Goal: Task Accomplishment & Management: Manage account settings

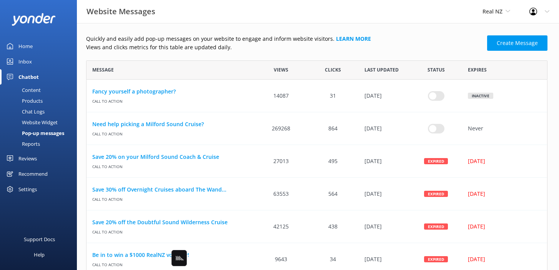
scroll to position [1000, 461]
click at [38, 47] on link "Home" at bounding box center [38, 45] width 77 height 15
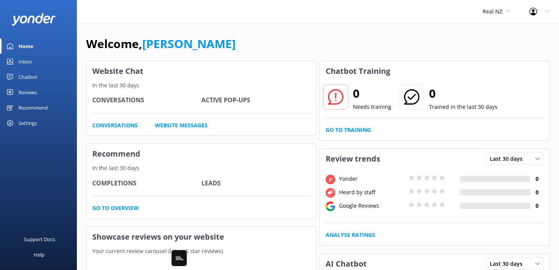
click at [28, 47] on div "Home" at bounding box center [25, 45] width 15 height 15
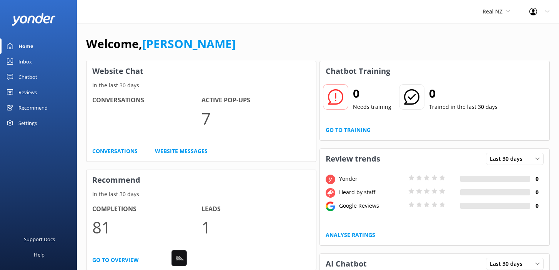
click at [36, 44] on link "Home" at bounding box center [38, 45] width 77 height 15
click at [280, 51] on div "Welcome, [PERSON_NAME]" at bounding box center [318, 48] width 464 height 26
click at [499, 11] on span "Real NZ" at bounding box center [493, 11] width 20 height 7
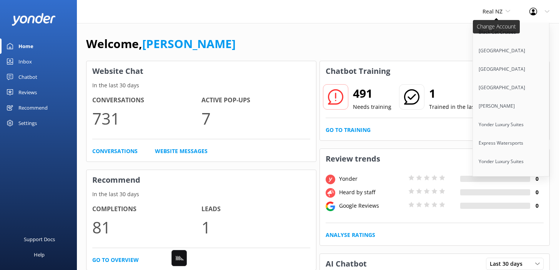
scroll to position [4521, 0]
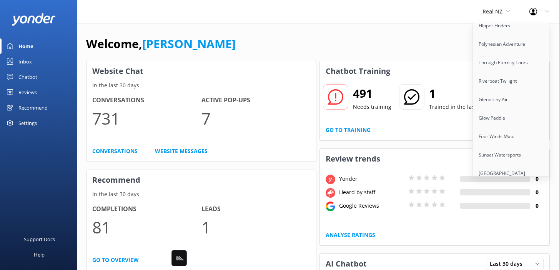
click at [489, 208] on link "Alumni Tours" at bounding box center [511, 217] width 77 height 18
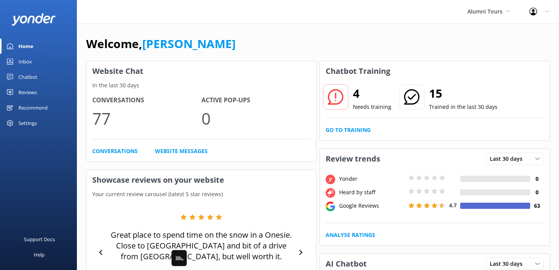
click at [295, 38] on div "Welcome, [PERSON_NAME]" at bounding box center [318, 48] width 464 height 26
click at [37, 78] on div "Chatbot" at bounding box center [27, 76] width 19 height 15
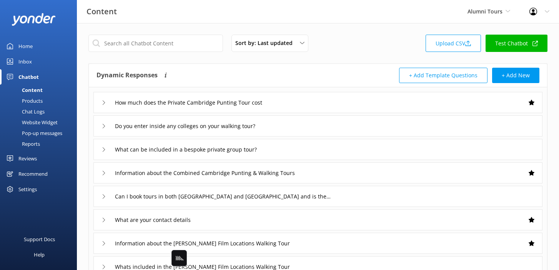
click at [315, 51] on div "Sort by: Last updated Title (A-Z) Last updated" at bounding box center [273, 43] width 85 height 17
click at [341, 54] on div "Sort by: Last updated Title (A-Z) Last updated Upload CSV Test Chatbot" at bounding box center [317, 46] width 459 height 22
click at [333, 103] on div "How much does the Private Cambridge Punting Tour cost" at bounding box center [317, 102] width 449 height 21
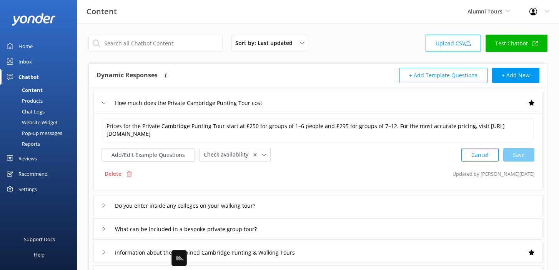
click at [333, 103] on div "How much does the Private Cambridge Punting Tour cost" at bounding box center [317, 102] width 449 height 21
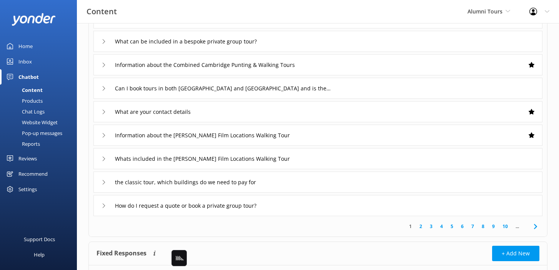
scroll to position [108, 0]
click at [538, 226] on icon at bounding box center [535, 226] width 9 height 9
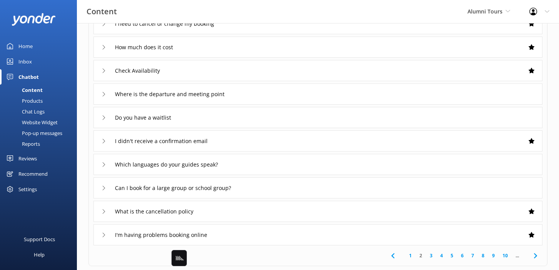
scroll to position [80, 0]
click at [536, 253] on icon at bounding box center [535, 254] width 9 height 9
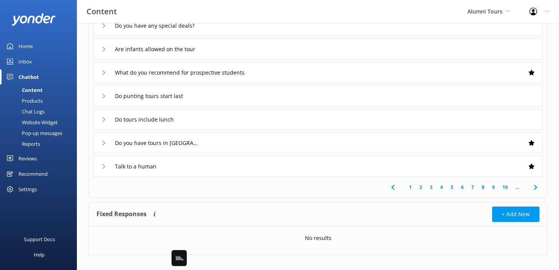
scroll to position [148, 0]
click at [536, 185] on icon at bounding box center [535, 186] width 9 height 9
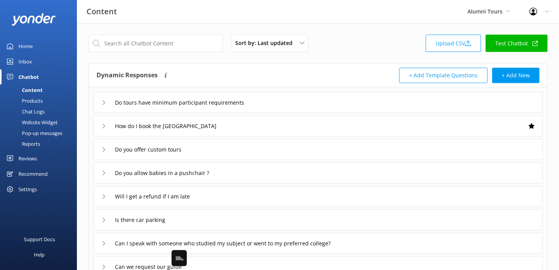
click at [29, 110] on div "Chat Logs" at bounding box center [25, 111] width 40 height 11
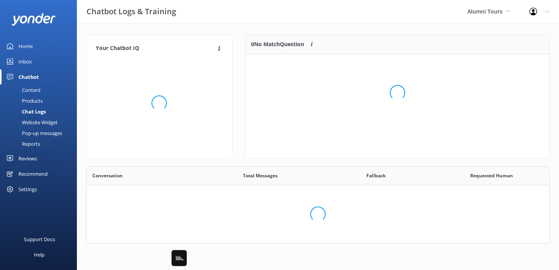
scroll to position [97, 304]
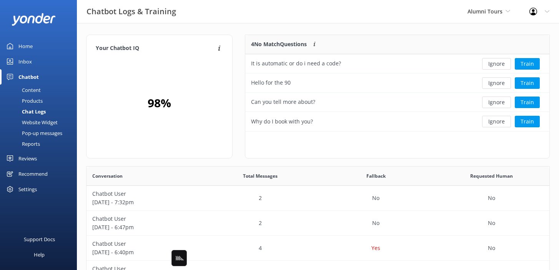
click at [366, 32] on div "Your Chatbot IQ Your Chatbot IQ is the percentage of trained FAQs against untra…" at bounding box center [318, 250] width 482 height 455
click at [500, 64] on button "Ignore" at bounding box center [496, 64] width 29 height 12
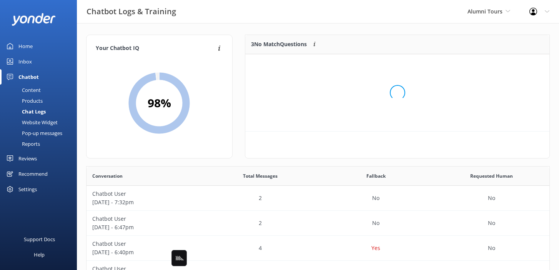
scroll to position [77, 304]
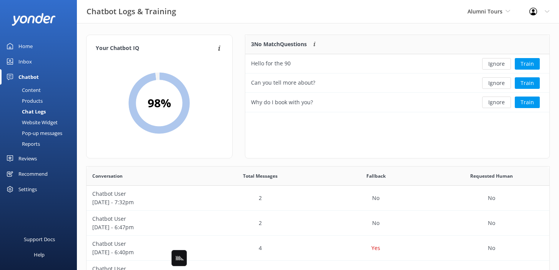
click at [500, 64] on button "Ignore" at bounding box center [496, 64] width 29 height 12
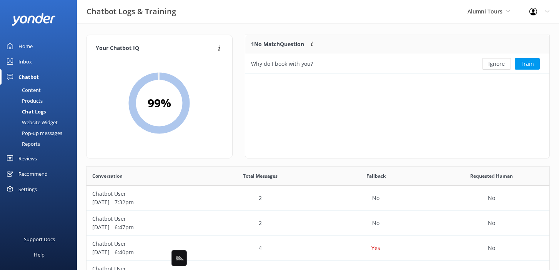
scroll to position [39, 304]
click at [38, 90] on div "Content" at bounding box center [23, 90] width 36 height 11
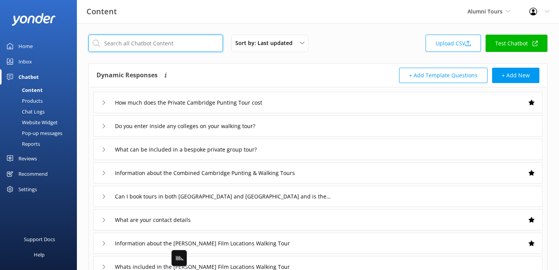
click at [175, 48] on input "text" at bounding box center [155, 43] width 135 height 17
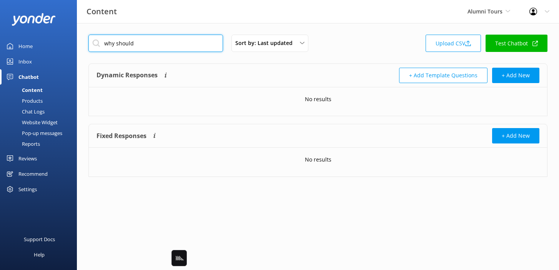
type input "why should"
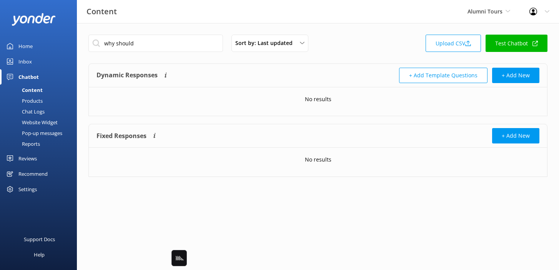
click at [229, 73] on div "Dynamic Responses The chatbot will generate a response based on the content inf…" at bounding box center [207, 75] width 221 height 15
click at [47, 113] on link "Chat Logs" at bounding box center [41, 111] width 72 height 11
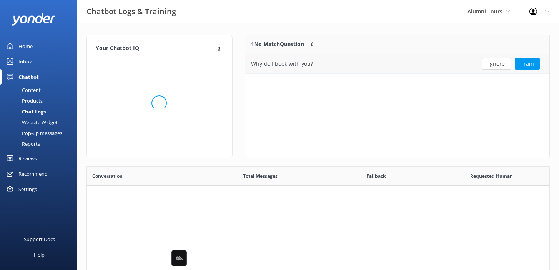
scroll to position [39, 304]
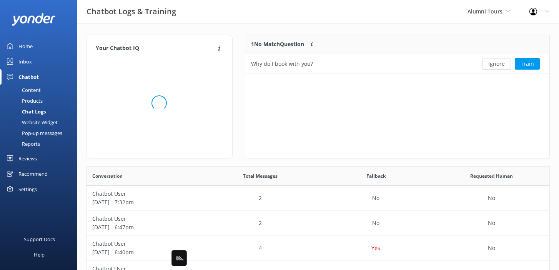
click at [340, 43] on div "1 No Match Question Customers sometimes ask questions that don't fully match an…" at bounding box center [358, 44] width 227 height 19
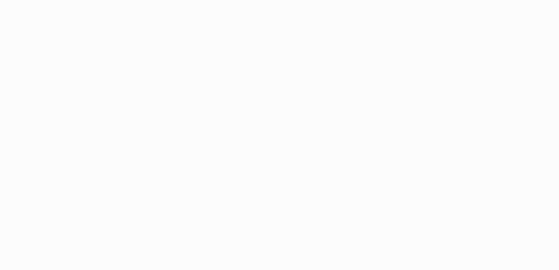
click at [18, 86] on html at bounding box center [279, 135] width 559 height 270
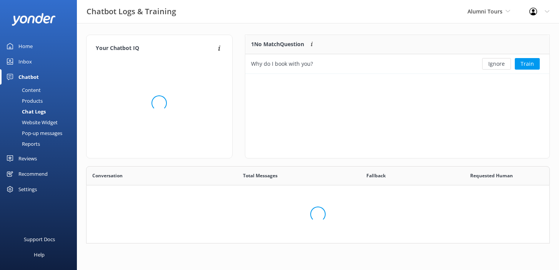
scroll to position [270, 463]
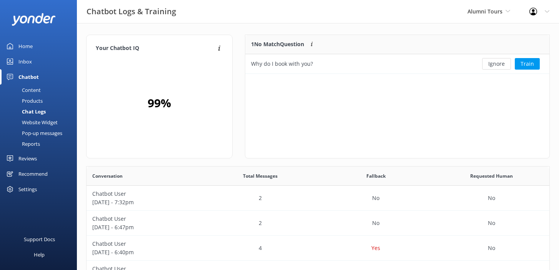
click at [28, 93] on div "Content" at bounding box center [23, 90] width 36 height 11
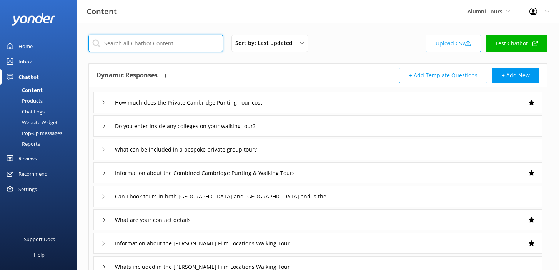
click at [155, 49] on input "text" at bounding box center [155, 43] width 135 height 17
click at [152, 48] on input "text" at bounding box center [155, 43] width 135 height 17
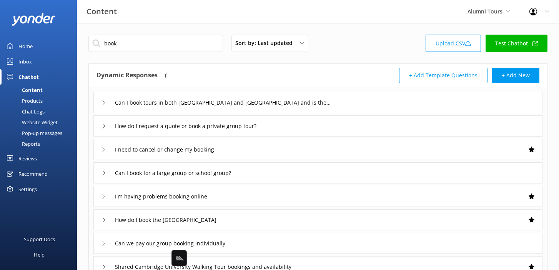
click at [344, 95] on div "Can I book tours in both [GEOGRAPHIC_DATA] and [GEOGRAPHIC_DATA] and is there a…" at bounding box center [317, 102] width 449 height 21
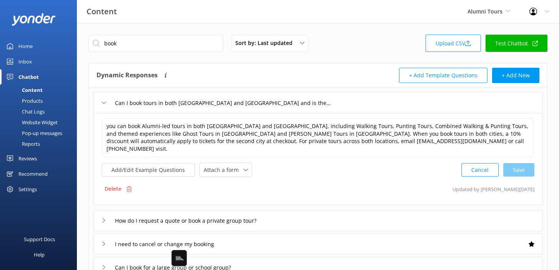
click at [326, 211] on div "How do I request a quote or book a private group tour?" at bounding box center [317, 220] width 449 height 21
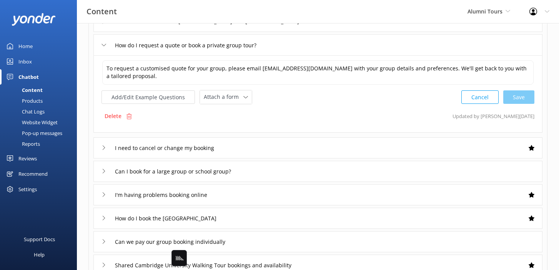
scroll to position [82, 0]
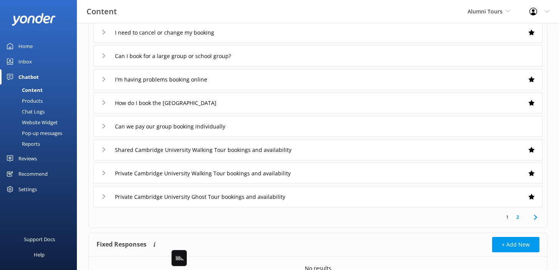
click at [320, 188] on div "Private Cambridge University Ghost Tour bookings and availability" at bounding box center [317, 196] width 449 height 21
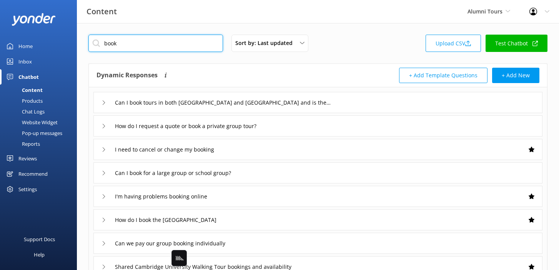
click at [164, 46] on input "book" at bounding box center [155, 43] width 135 height 17
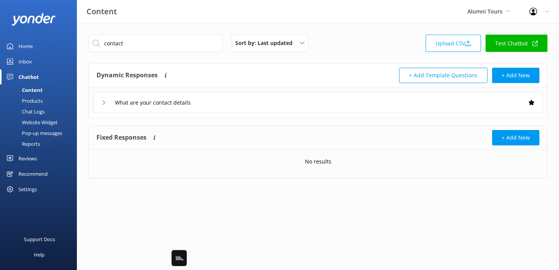
click at [288, 103] on div "What are your contact details" at bounding box center [317, 102] width 449 height 21
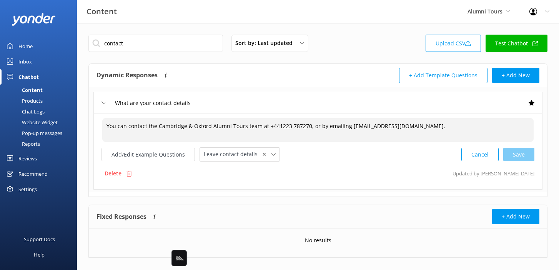
click at [401, 131] on textarea "You can contact the Cambridge & Oxford Alumni Tours team at +441223 787270, or …" at bounding box center [317, 130] width 431 height 24
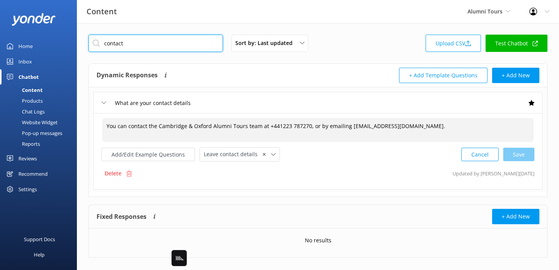
click at [201, 47] on input "contact" at bounding box center [155, 43] width 135 height 17
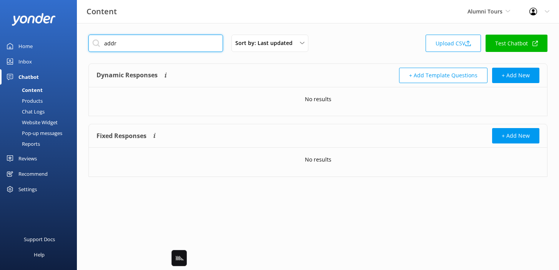
type input "addre"
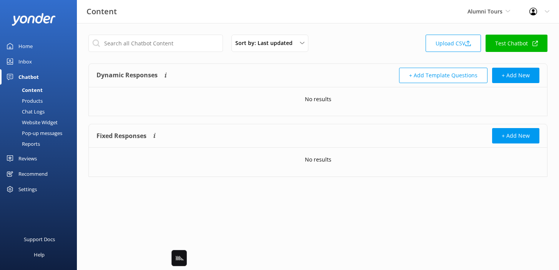
click at [367, 44] on div "Sort by: Last updated Title (A-Z) Last updated Upload CSV Test Chatbot" at bounding box center [317, 46] width 459 height 22
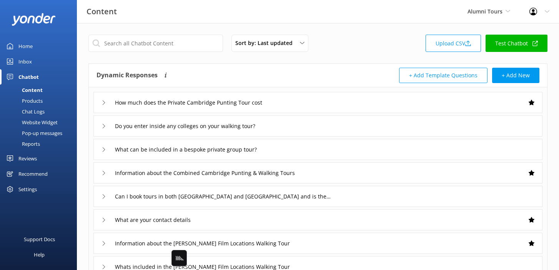
click at [361, 45] on div "Sort by: Last updated Title (A-Z) Last updated Upload CSV Test Chatbot" at bounding box center [317, 46] width 459 height 22
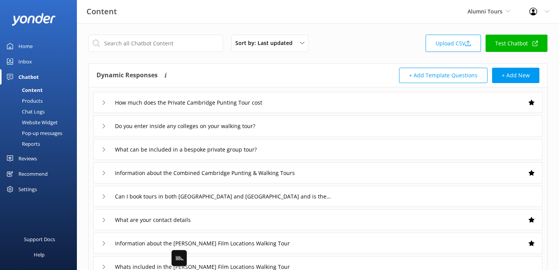
click at [361, 45] on div "Sort by: Last updated Title (A-Z) Last updated Upload CSV Test Chatbot" at bounding box center [317, 46] width 459 height 22
click at [360, 45] on div "Sort by: Last updated Title (A-Z) Last updated Upload CSV Test Chatbot" at bounding box center [317, 46] width 459 height 22
click at [352, 50] on div "Sort by: Last updated Title (A-Z) Last updated Upload CSV Test Chatbot" at bounding box center [317, 46] width 459 height 22
click at [218, 26] on div "Sort by: Last updated Title (A-Z) Last updated Upload CSV Test Chatbot Dynamic …" at bounding box center [318, 224] width 482 height 402
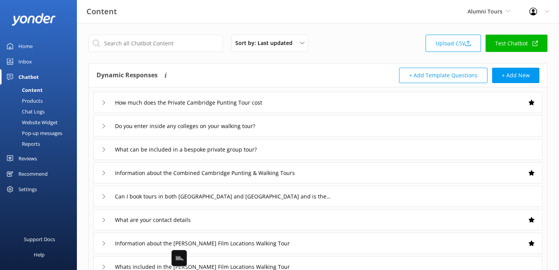
click at [32, 62] on link "Inbox" at bounding box center [38, 61] width 77 height 15
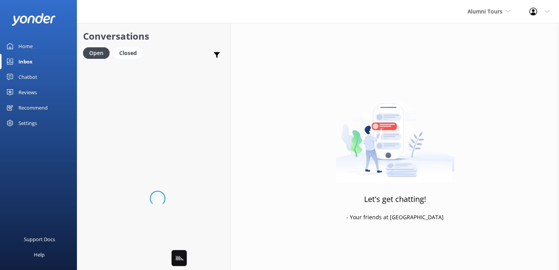
click at [157, 43] on h2 "Conversations" at bounding box center [153, 36] width 141 height 15
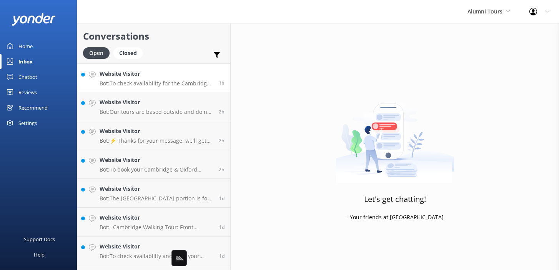
click at [141, 77] on h4 "Website Visitor" at bounding box center [156, 74] width 113 height 8
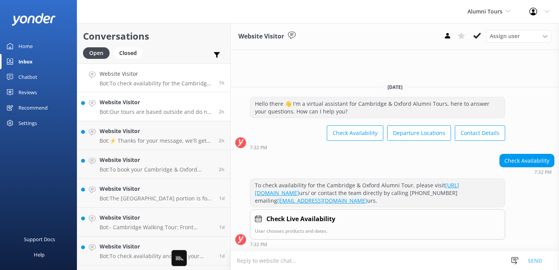
click at [147, 111] on p "Bot: Our tours are based outside and do not guarantee any entry to colleges unl…" at bounding box center [156, 111] width 113 height 7
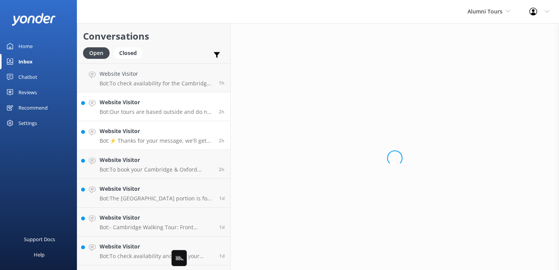
click at [145, 139] on p "Bot: ⚡ Thanks for your message, we'll get back to you as soon as we can. You're…" at bounding box center [156, 140] width 113 height 7
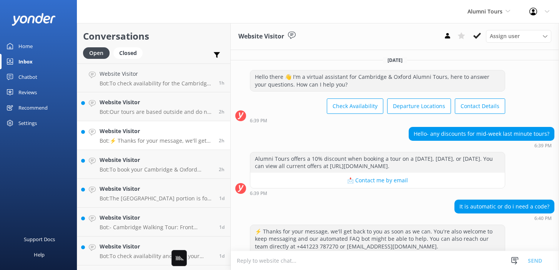
scroll to position [28, 0]
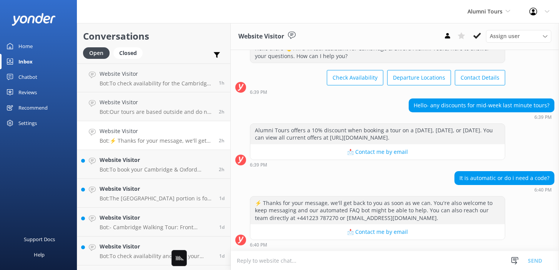
click at [31, 79] on div "Chatbot" at bounding box center [27, 76] width 19 height 15
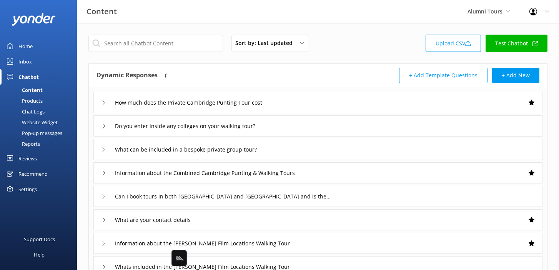
click at [22, 144] on div "Reports" at bounding box center [22, 143] width 35 height 11
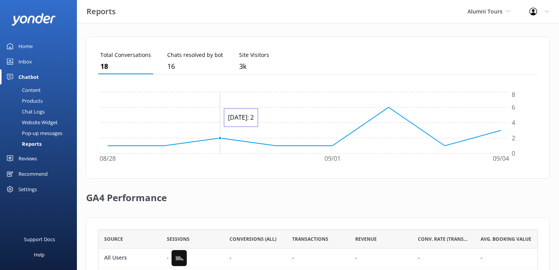
scroll to position [266, 0]
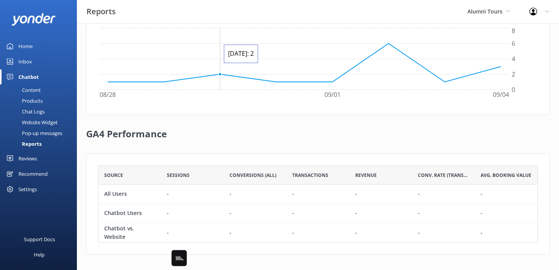
click at [246, 122] on div "GA4 Performance" at bounding box center [318, 134] width 464 height 38
click at [303, 140] on div "GA4 Performance" at bounding box center [318, 134] width 464 height 38
click at [202, 159] on div "Source Sessions Conversions (All) Transactions Revenue Conv. Rate (Transactions…" at bounding box center [318, 203] width 464 height 101
click at [47, 191] on div "Settings" at bounding box center [38, 188] width 77 height 15
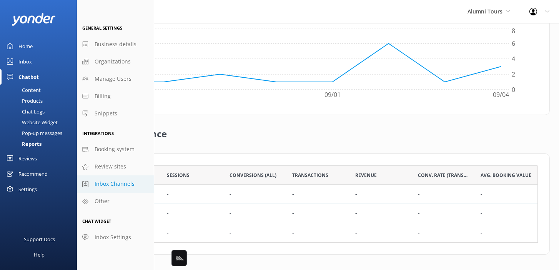
click at [113, 185] on span "Inbox Channels" at bounding box center [115, 184] width 40 height 8
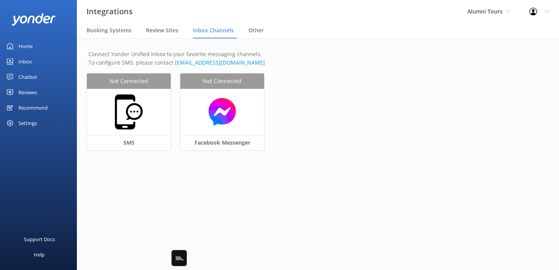
click at [300, 73] on div "Not Connected SMS Not Connected Facebook Messenger" at bounding box center [318, 116] width 462 height 87
click at [249, 24] on div "Other" at bounding box center [257, 30] width 18 height 15
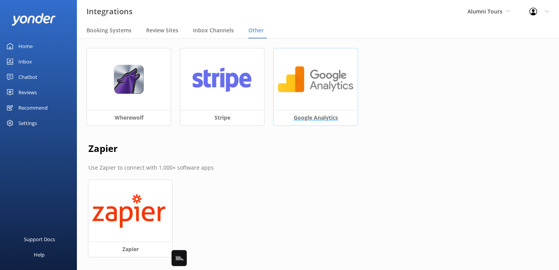
click at [310, 86] on img at bounding box center [316, 80] width 76 height 30
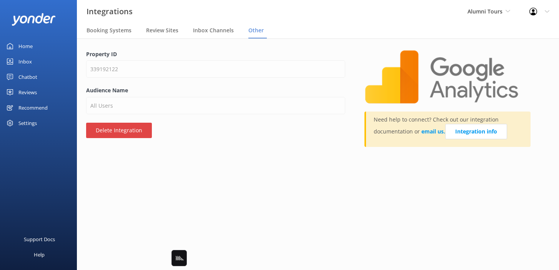
click at [130, 133] on button "Delete Integration" at bounding box center [119, 130] width 66 height 15
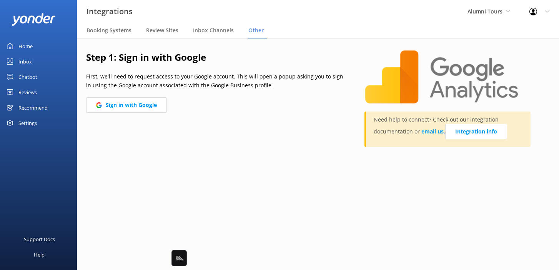
click at [167, 184] on main "Step 1: Sign in with Google First, we'll need to request access to your Google …" at bounding box center [318, 153] width 482 height 231
click at [33, 79] on div "Chatbot" at bounding box center [27, 76] width 19 height 15
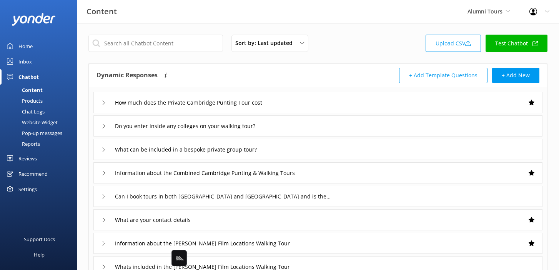
click at [35, 141] on div "Reports" at bounding box center [22, 143] width 35 height 11
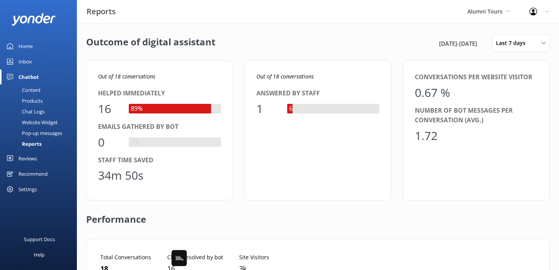
click at [28, 133] on div "Pop-up messages" at bounding box center [34, 133] width 58 height 11
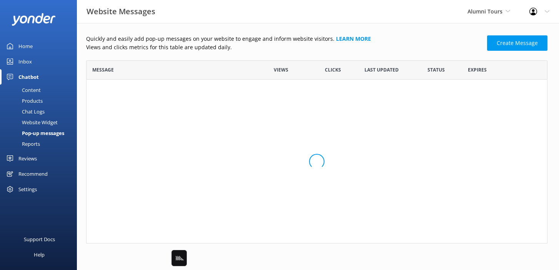
scroll to position [183, 461]
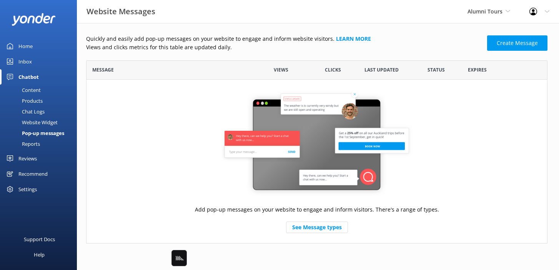
click at [35, 125] on div "Website Widget" at bounding box center [31, 122] width 53 height 11
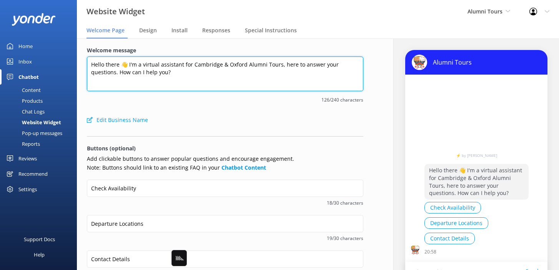
click at [124, 64] on textarea "Hello there 👋 I'm a virtual assistant for Cambridge & Oxford Alumni Tours, here…" at bounding box center [225, 74] width 276 height 35
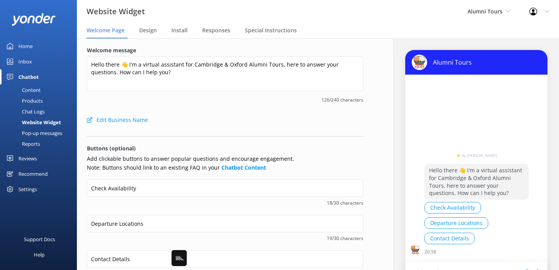
click at [174, 124] on div "Edit Business Name" at bounding box center [225, 119] width 276 height 15
click at [153, 32] on span "Design" at bounding box center [148, 31] width 18 height 8
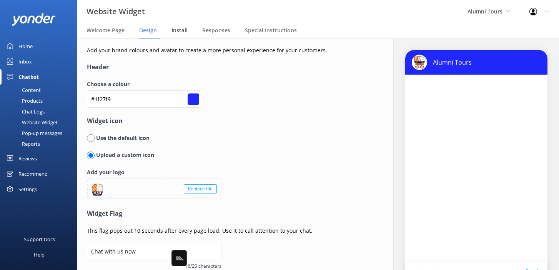
click at [185, 28] on span "Install" at bounding box center [179, 31] width 16 height 8
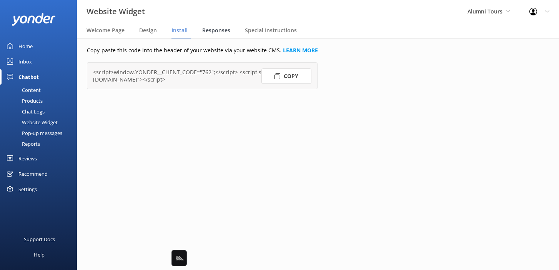
click at [218, 29] on span "Responses" at bounding box center [216, 31] width 28 height 8
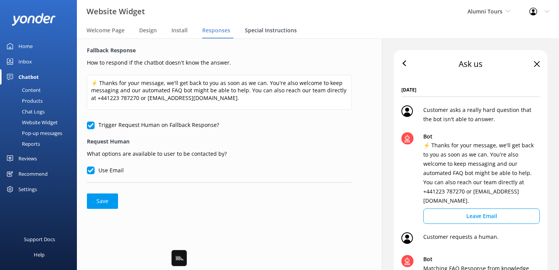
click at [268, 33] on span "Special Instructions" at bounding box center [271, 31] width 52 height 8
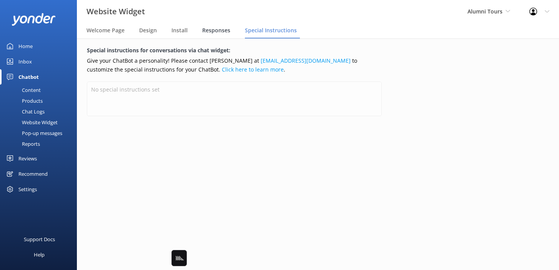
click at [232, 32] on div "Responses" at bounding box center [217, 30] width 31 height 15
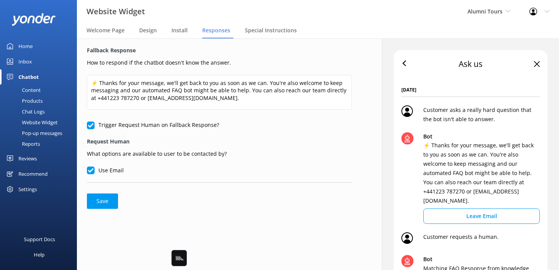
click at [32, 114] on div "Chat Logs" at bounding box center [25, 111] width 40 height 11
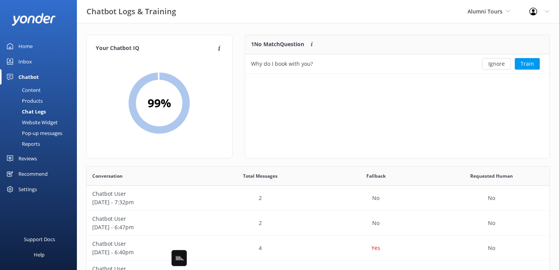
scroll to position [39, 304]
click at [314, 134] on div "1 No Match Question Customers sometimes ask questions that don't fully match an…" at bounding box center [397, 97] width 305 height 124
click at [36, 100] on div "Products" at bounding box center [24, 100] width 38 height 11
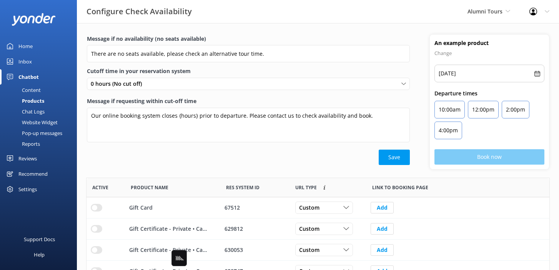
scroll to position [231, 463]
click at [217, 172] on div "Message if no availability (no seats available) There are no seats available, p…" at bounding box center [318, 106] width 482 height 143
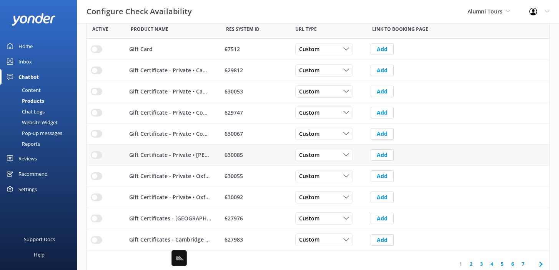
scroll to position [166, 0]
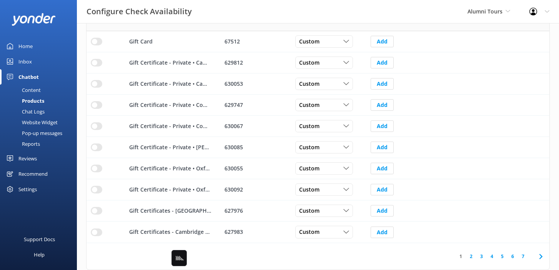
click at [538, 256] on icon at bounding box center [540, 256] width 9 height 9
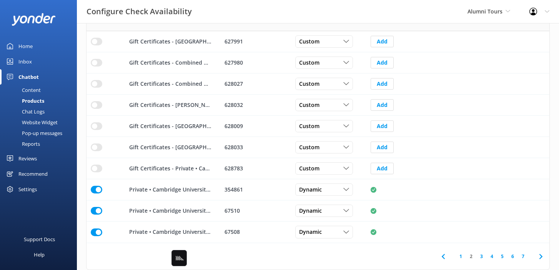
click at [538, 255] on icon at bounding box center [540, 256] width 9 height 9
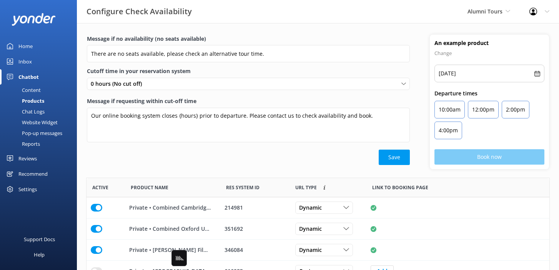
click at [32, 89] on div "Content" at bounding box center [23, 90] width 36 height 11
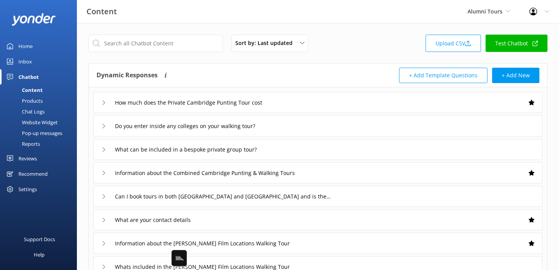
click at [231, 63] on div "Sort by: Last updated Title (A-Z) Last updated Upload CSV Test Chatbot Dynamic …" at bounding box center [318, 224] width 482 height 402
click at [52, 130] on div "Pop-up messages" at bounding box center [34, 133] width 58 height 11
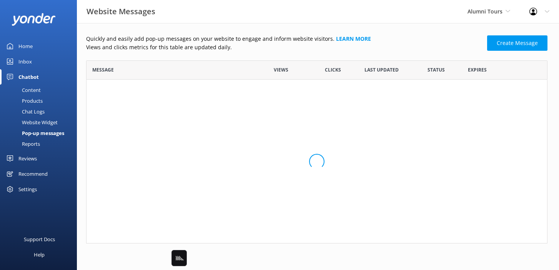
scroll to position [183, 461]
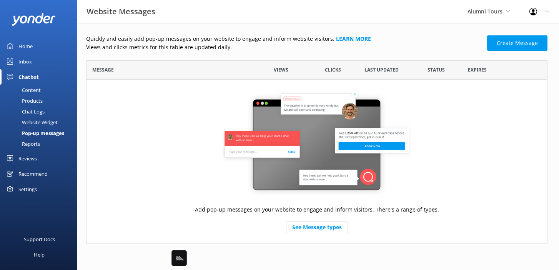
click at [162, 61] on div "Message" at bounding box center [171, 69] width 169 height 19
click at [435, 22] on div "Website Messages Alumni Tours Black Cat Cruises Banff Airporter International A…" at bounding box center [279, 11] width 559 height 23
click at [363, 15] on div "Website Messages Alumni Tours Black Cat Cruises Banff Airporter International A…" at bounding box center [279, 11] width 559 height 23
click at [466, 214] on div "Add pop-up messages on your website to engage and inform visitors. There's a ra…" at bounding box center [316, 161] width 461 height 163
click at [410, 50] on p "Views and clicks metrics for this table are updated daily." at bounding box center [284, 47] width 396 height 8
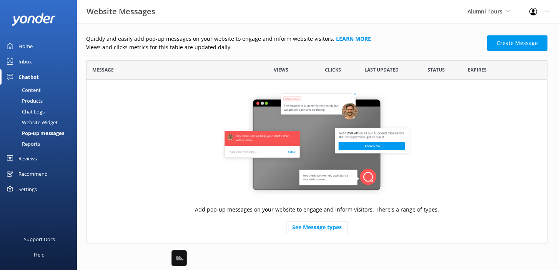
click at [393, 214] on div "Add pop-up messages on your website to engage and inform visitors. There's a ra…" at bounding box center [316, 161] width 461 height 163
click at [416, 50] on p "Views and clicks metrics for this table are updated daily." at bounding box center [284, 47] width 396 height 8
click at [405, 39] on p "Quickly and easily add pop-up messages on your website to engage and inform web…" at bounding box center [284, 39] width 396 height 8
click at [302, 47] on p "Views and clicks metrics for this table are updated daily." at bounding box center [284, 47] width 396 height 8
click at [272, 41] on p "Quickly and easily add pop-up messages on your website to engage and inform web…" at bounding box center [284, 39] width 396 height 8
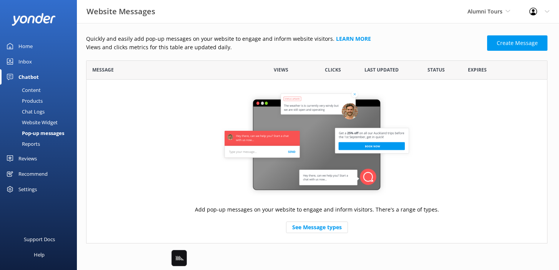
click at [378, 24] on div "Quickly and easily add pop-up messages on your website to engage and inform web…" at bounding box center [318, 141] width 482 height 236
click at [19, 45] on div "Home" at bounding box center [25, 45] width 14 height 15
